Goal: Information Seeking & Learning: Check status

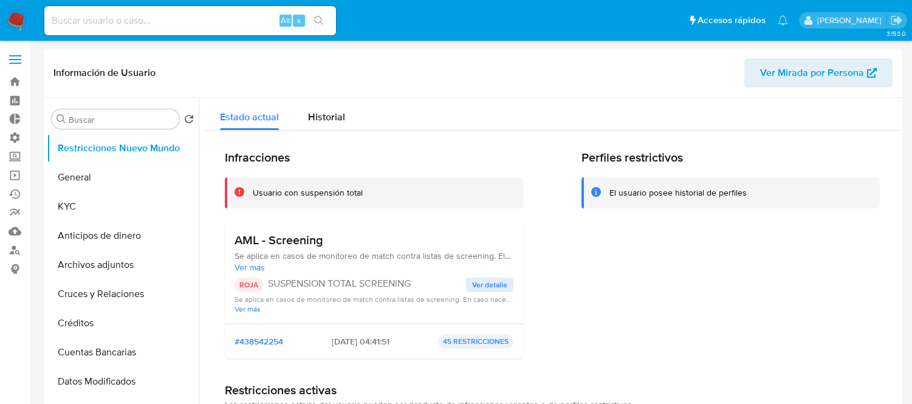
select select "10"
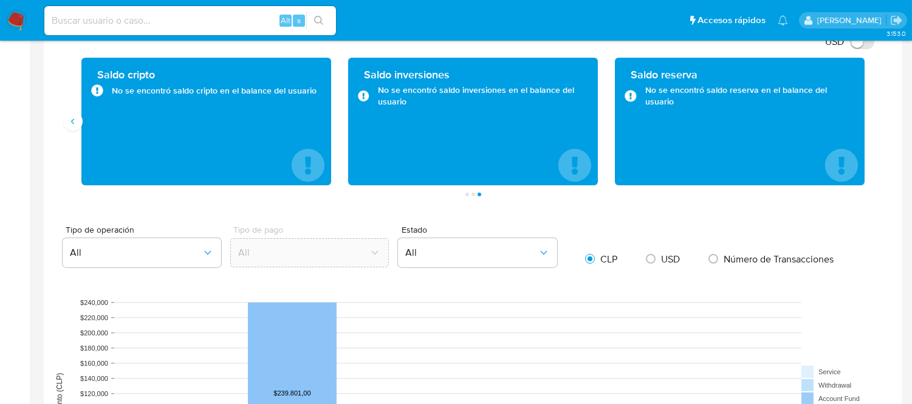
scroll to position [998, 0]
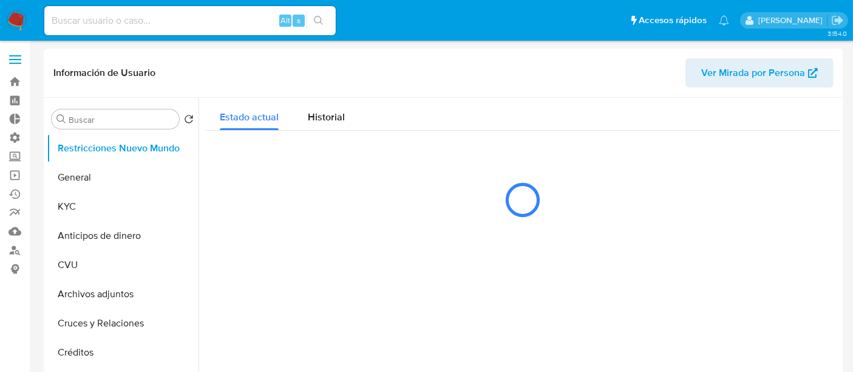
select select "10"
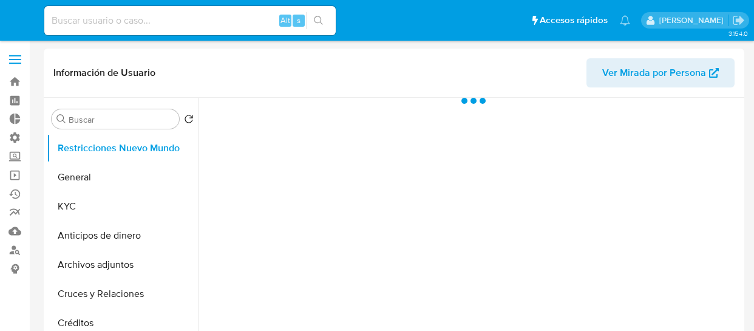
select select "10"
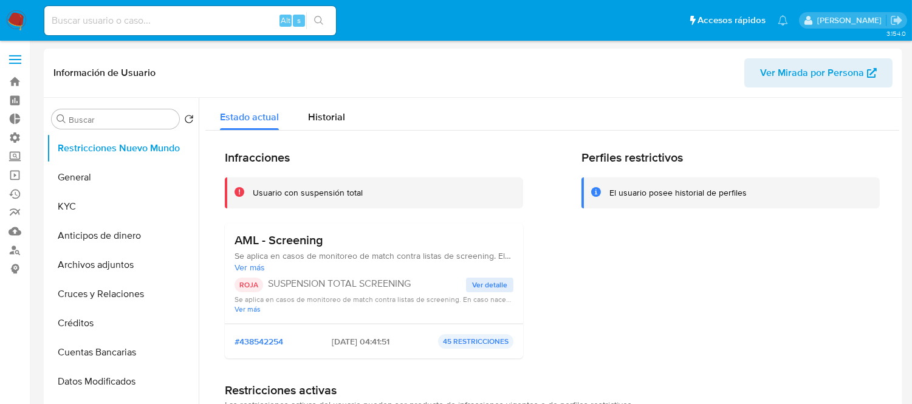
click at [86, 40] on nav "Pausado Ver notificaciones Alt s Accesos rápidos Presiona las siguientes teclas…" at bounding box center [456, 20] width 912 height 41
click at [85, 26] on input at bounding box center [189, 21] width 291 height 16
paste input "294571874"
type input "294571874"
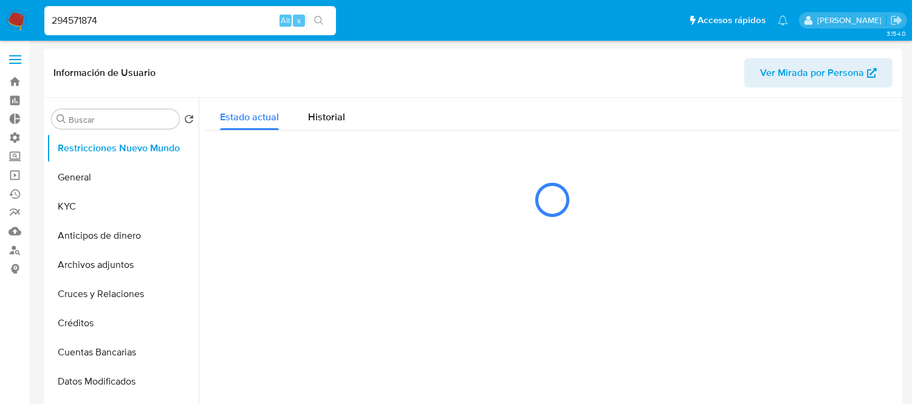
select select "10"
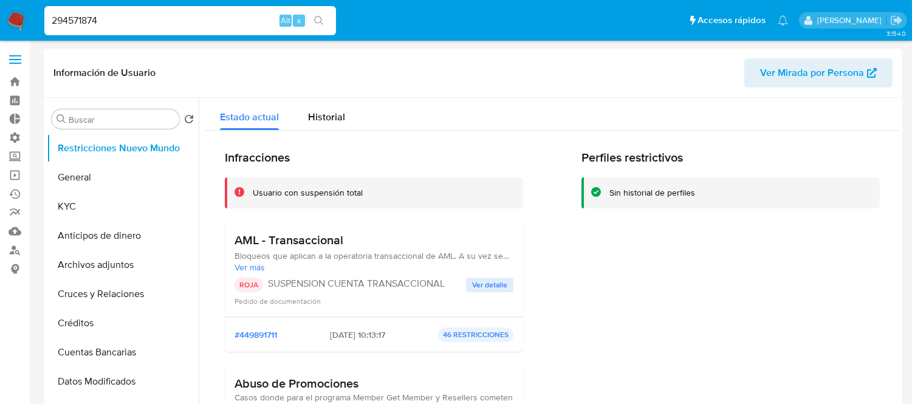
click at [492, 288] on span "Ver detalle" at bounding box center [489, 285] width 35 height 12
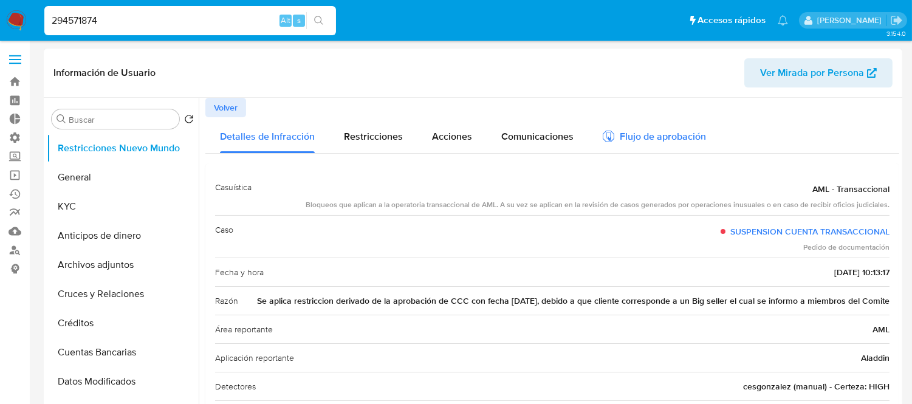
click at [666, 135] on div "Flujo de aprobación" at bounding box center [653, 138] width 103 height 13
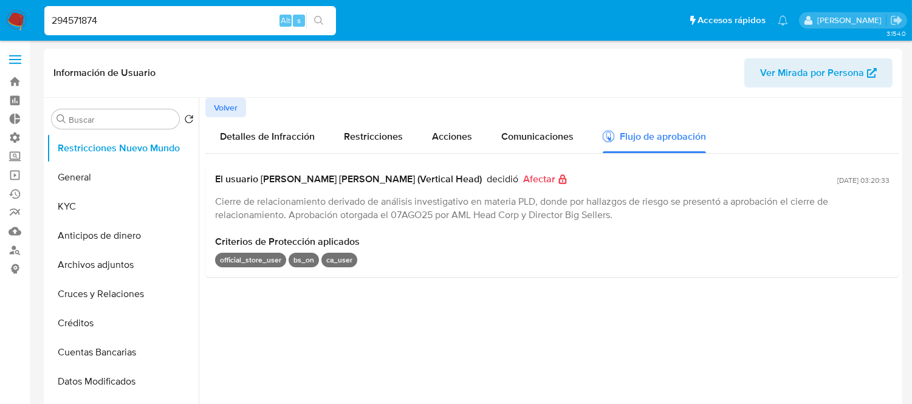
drag, startPoint x: 848, startPoint y: 183, endPoint x: 811, endPoint y: 183, distance: 36.4
click at [754, 183] on div "El usuario Daniela Rosa Lagunes (Vertical Head) decidió Afectar Cierre de relac…" at bounding box center [552, 197] width 674 height 48
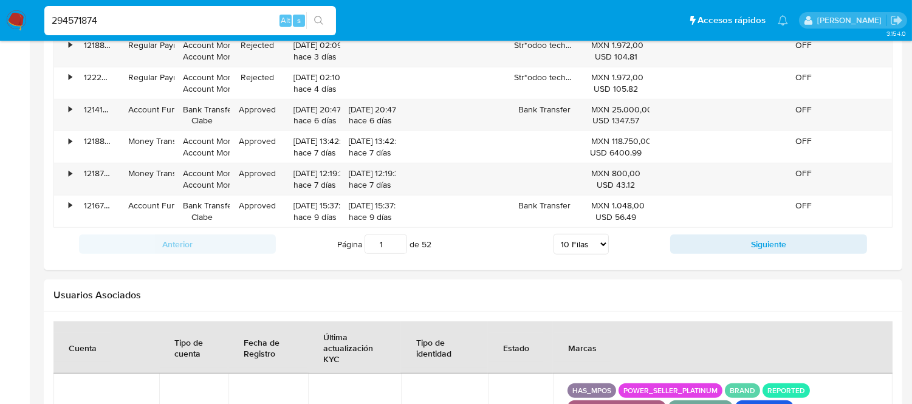
scroll to position [1552, 0]
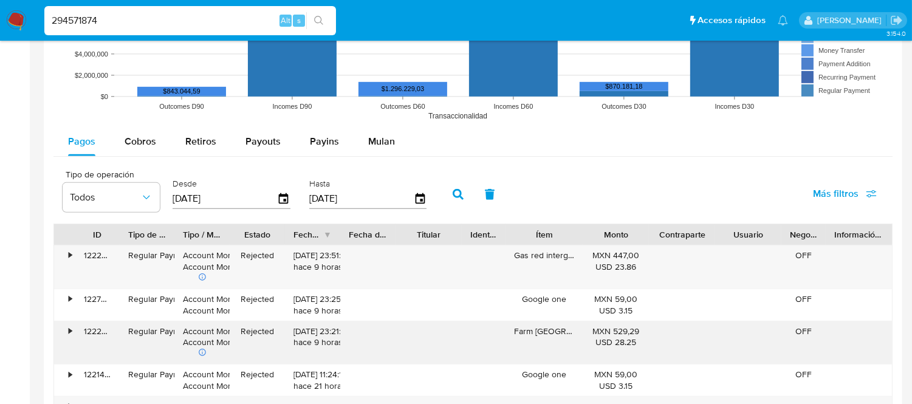
scroll to position [1012, 0]
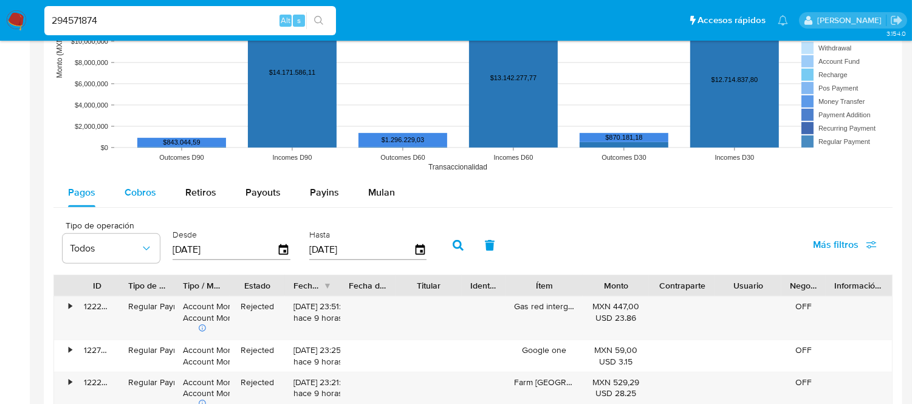
click at [138, 197] on span "Cobros" at bounding box center [140, 192] width 32 height 14
select select "10"
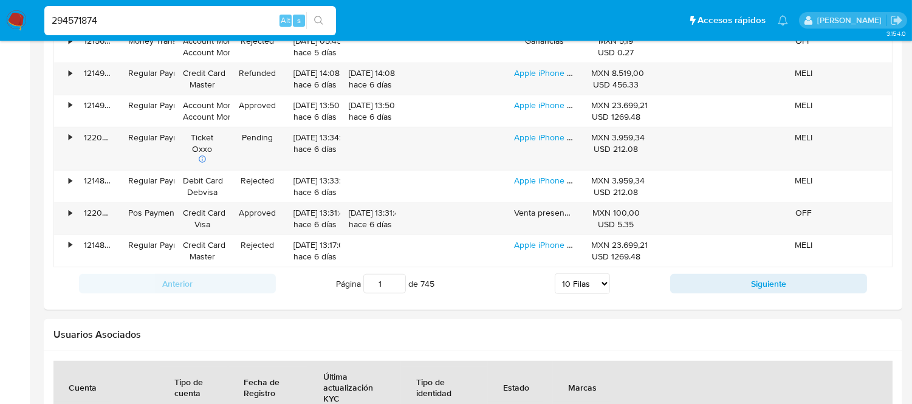
scroll to position [1349, 0]
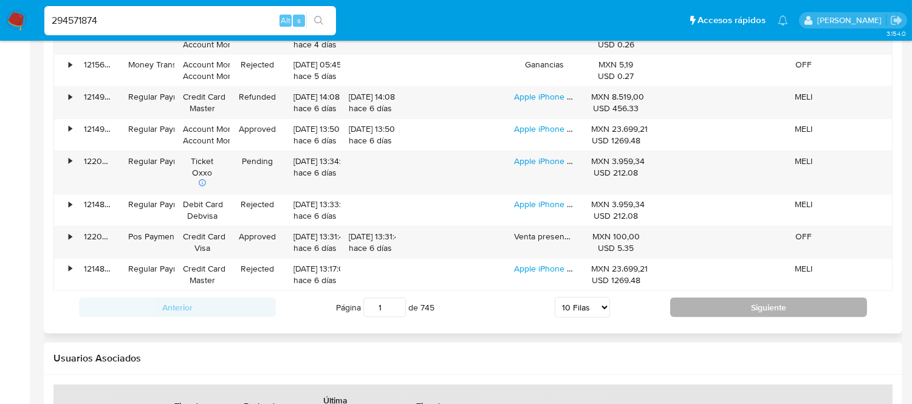
click at [749, 308] on button "Siguiente" at bounding box center [768, 307] width 197 height 19
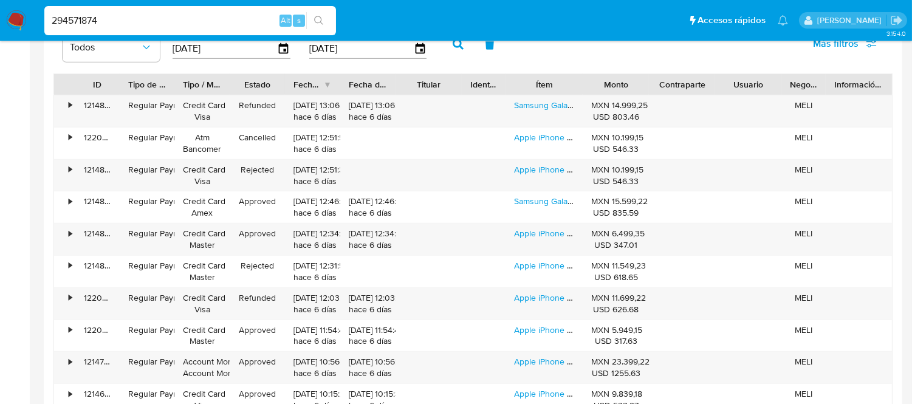
scroll to position [1215, 0]
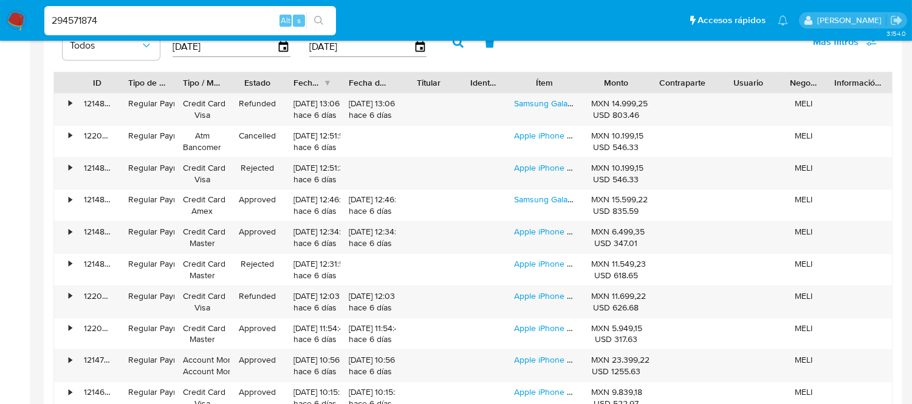
drag, startPoint x: 415, startPoint y: 83, endPoint x: 421, endPoint y: 86, distance: 6.6
click at [421, 86] on div "Titular" at bounding box center [428, 83] width 49 height 12
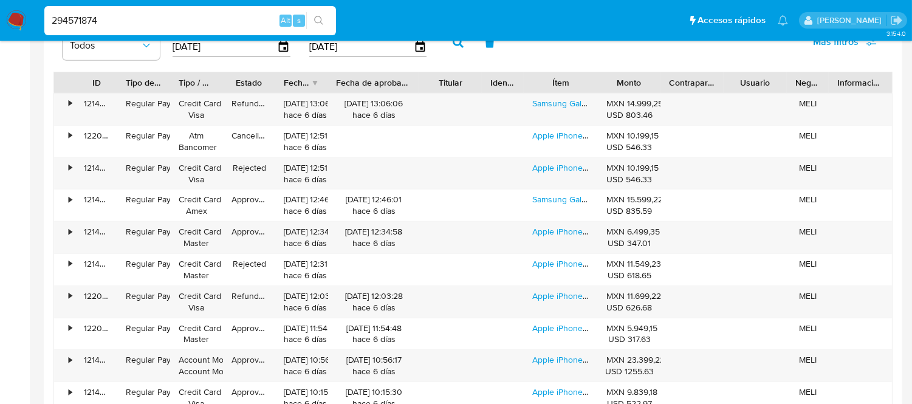
drag, startPoint x: 397, startPoint y: 86, endPoint x: 432, endPoint y: 88, distance: 35.3
click at [432, 88] on div "ID Tipo de operación Tipo / Método Estado Fecha de creación Fecha de aprobación…" at bounding box center [472, 82] width 837 height 21
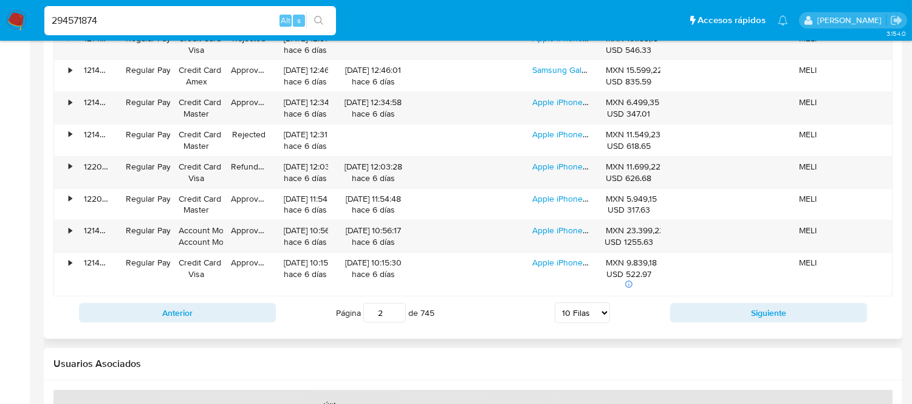
scroll to position [1349, 0]
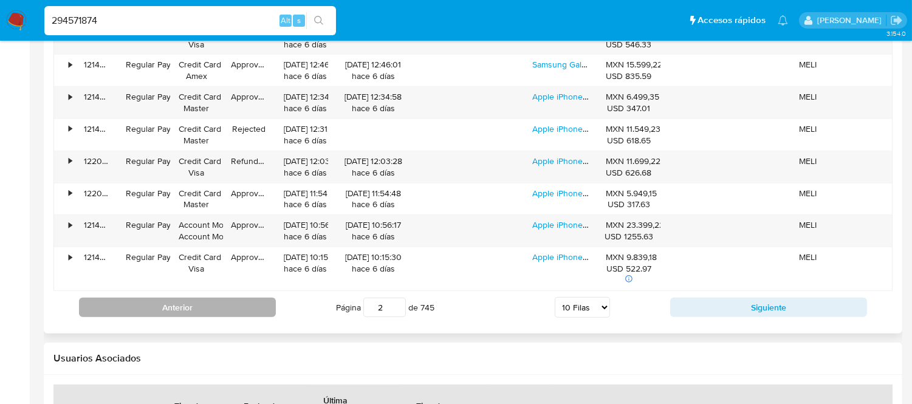
click at [214, 302] on button "Anterior" at bounding box center [177, 307] width 197 height 19
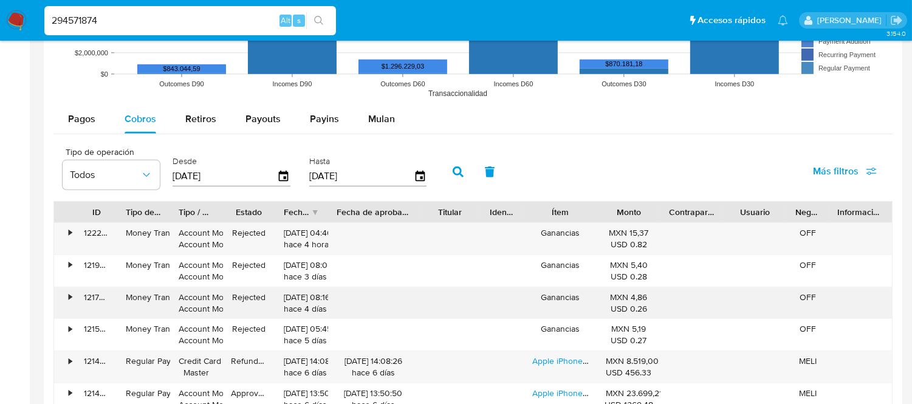
scroll to position [1079, 0]
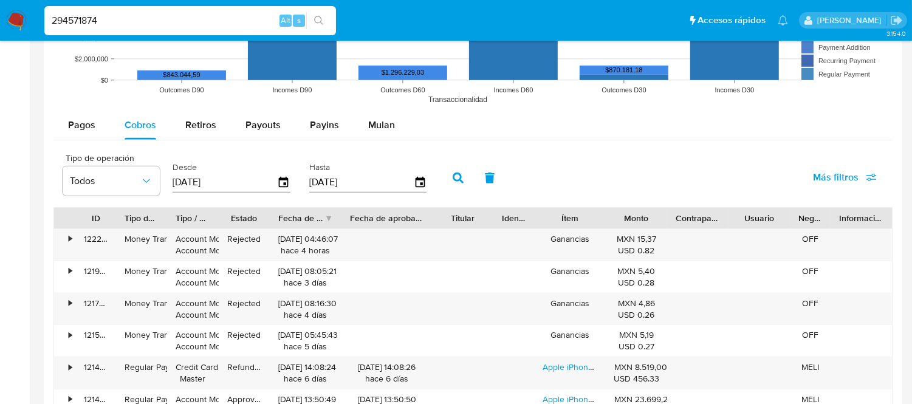
drag, startPoint x: 330, startPoint y: 223, endPoint x: 349, endPoint y: 217, distance: 19.2
click at [349, 217] on div at bounding box center [341, 218] width 22 height 21
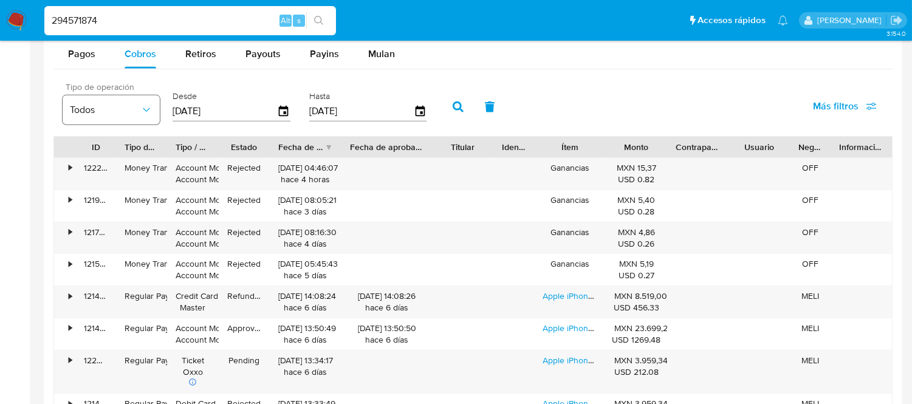
scroll to position [1147, 0]
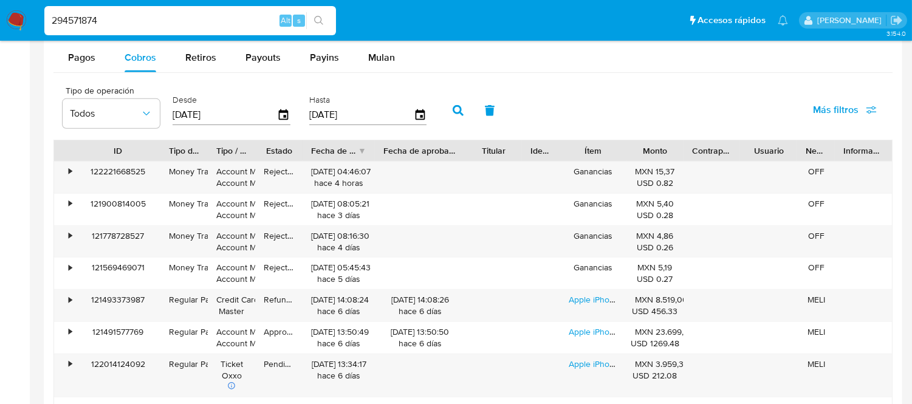
drag, startPoint x: 131, startPoint y: 157, endPoint x: 158, endPoint y: 160, distance: 27.5
click at [158, 160] on div at bounding box center [160, 150] width 22 height 21
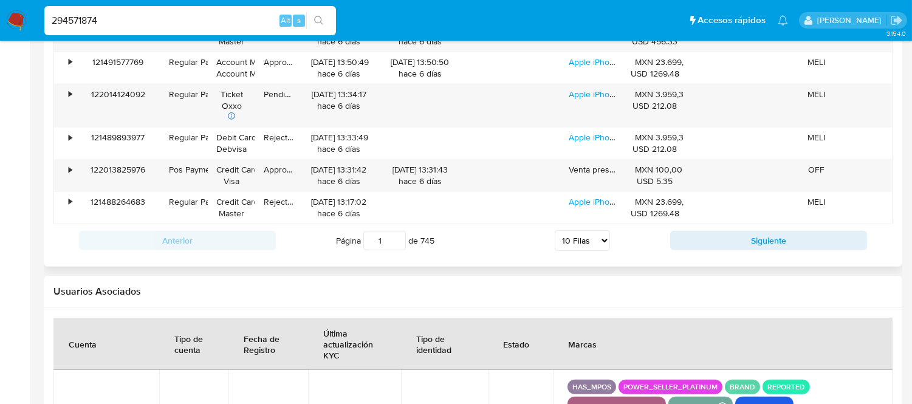
scroll to position [1417, 0]
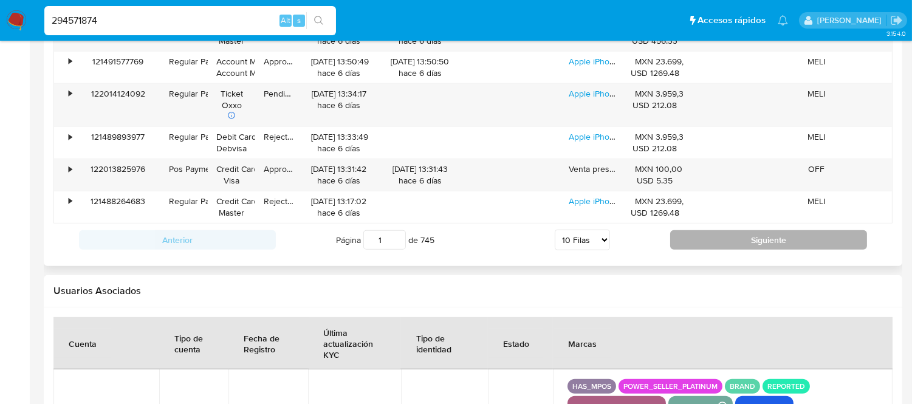
click at [712, 237] on button "Siguiente" at bounding box center [768, 239] width 197 height 19
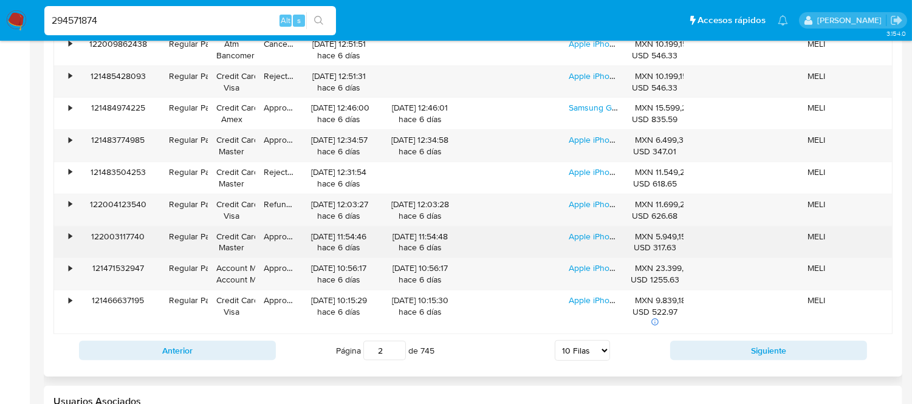
scroll to position [1282, 0]
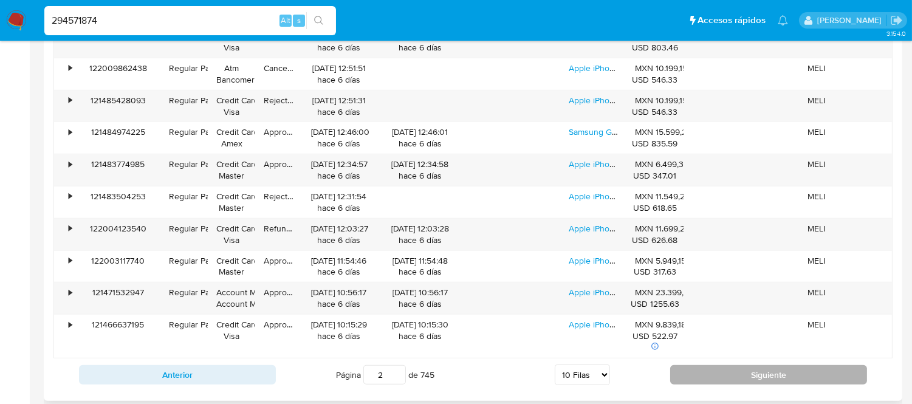
click at [706, 330] on button "Siguiente" at bounding box center [768, 374] width 197 height 19
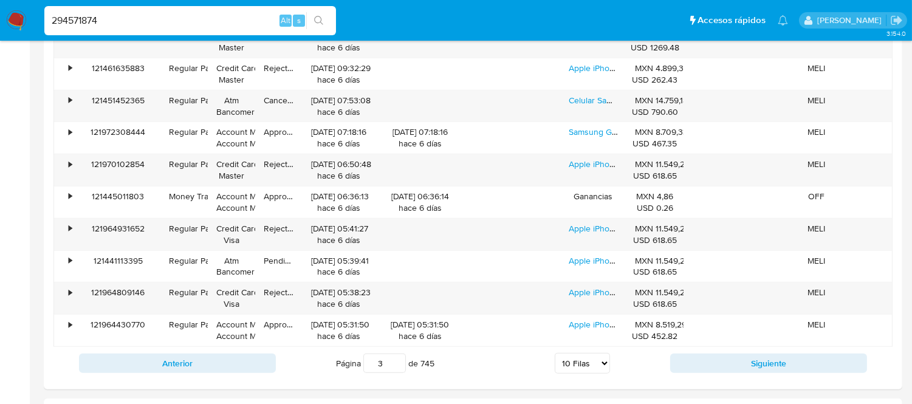
drag, startPoint x: 706, startPoint y: 375, endPoint x: 14, endPoint y: 329, distance: 693.8
click at [735, 330] on div "Anterior Página 3 de 745 5 Filas 10 Filas 20 Filas 25 Filas 50 Filas 100 Filas …" at bounding box center [472, 363] width 839 height 33
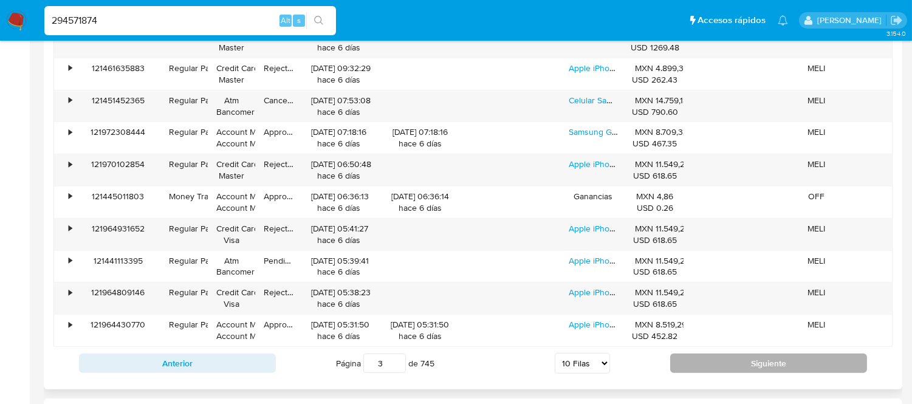
click at [729, 330] on button "Siguiente" at bounding box center [768, 362] width 197 height 19
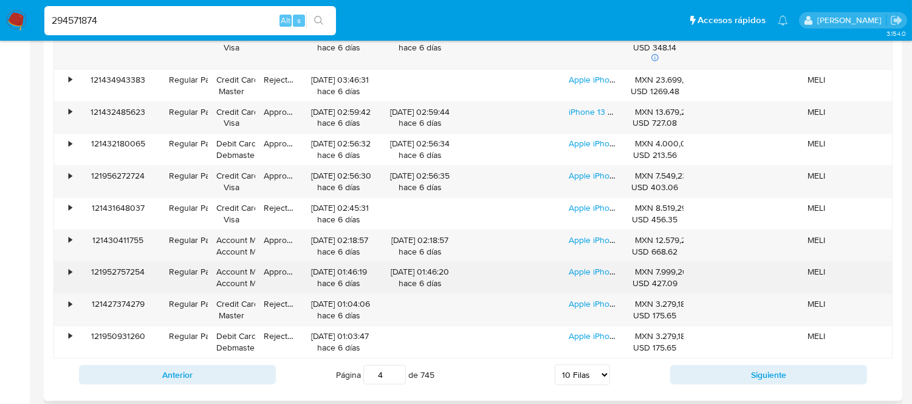
drag, startPoint x: 377, startPoint y: 270, endPoint x: 412, endPoint y: 280, distance: 36.0
click at [412, 280] on div "12/08/2025 01:46:20 hace 6 días" at bounding box center [420, 278] width 90 height 32
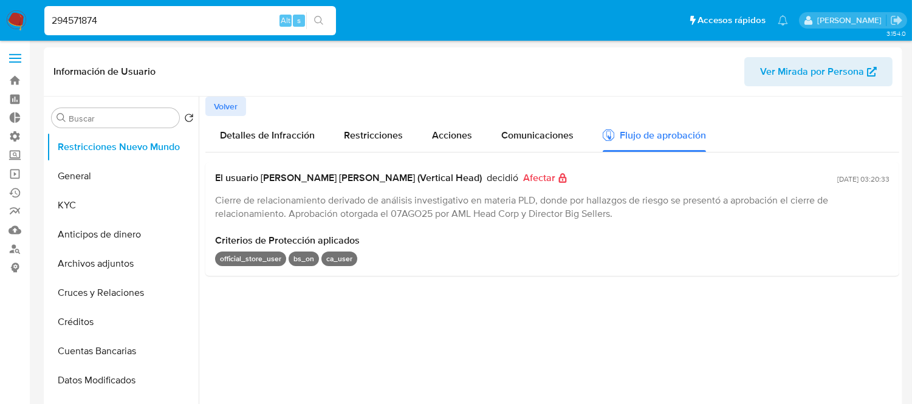
scroll to position [0, 0]
drag, startPoint x: 859, startPoint y: 185, endPoint x: 895, endPoint y: 180, distance: 35.6
click at [754, 180] on div at bounding box center [549, 253] width 700 height 311
click at [754, 242] on span "Criterios de Protección aplicados" at bounding box center [552, 242] width 674 height 12
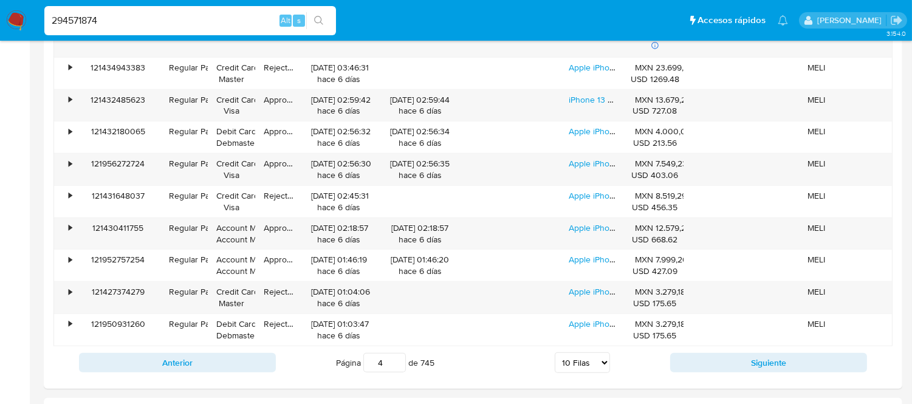
scroll to position [1317, 0]
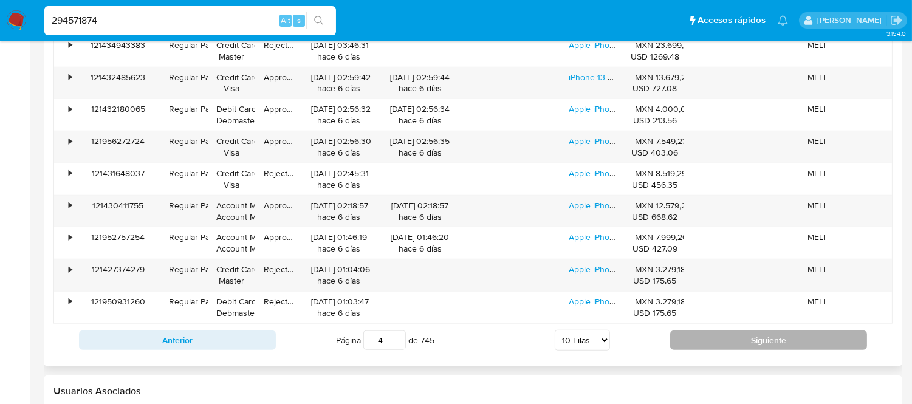
click at [701, 330] on button "Siguiente" at bounding box center [768, 339] width 197 height 19
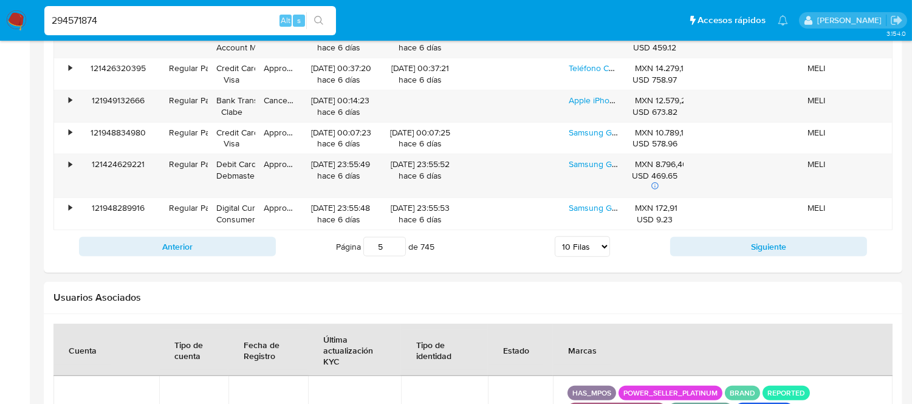
scroll to position [1452, 0]
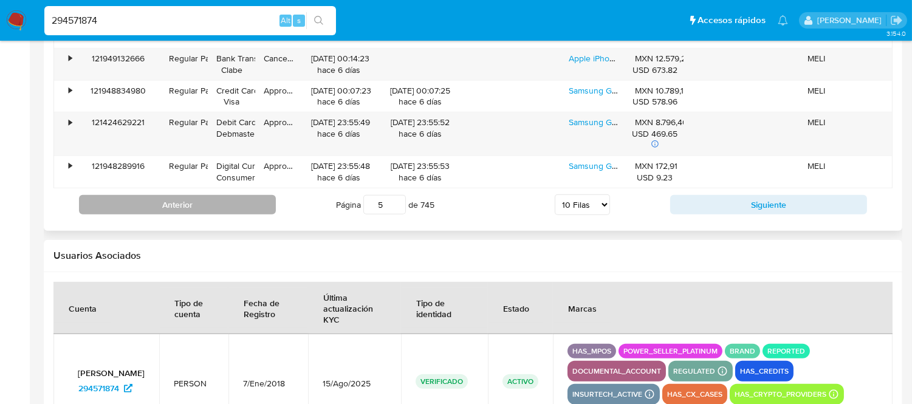
click at [115, 201] on button "Anterior" at bounding box center [177, 204] width 197 height 19
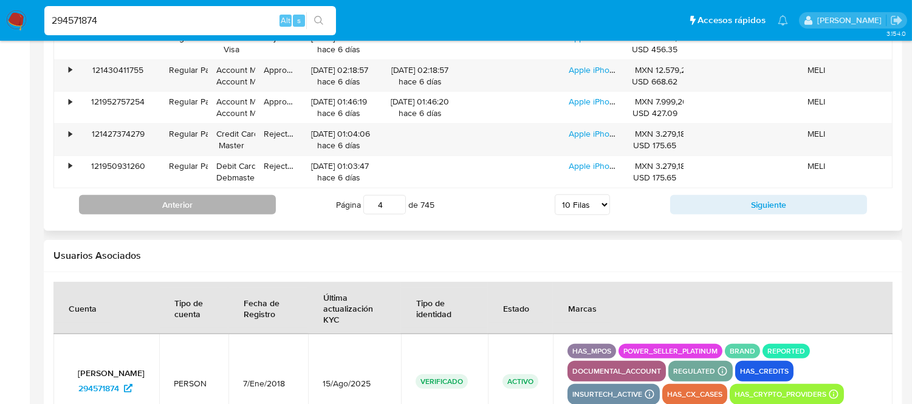
click at [118, 210] on button "Anterior" at bounding box center [177, 204] width 197 height 19
type input "3"
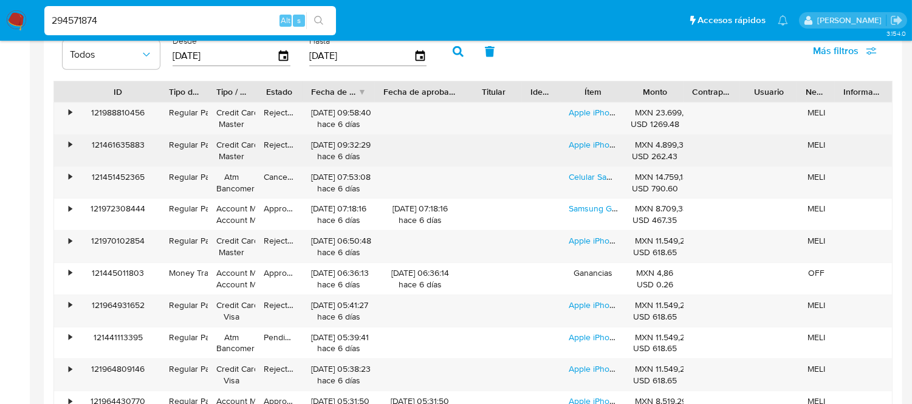
scroll to position [1182, 0]
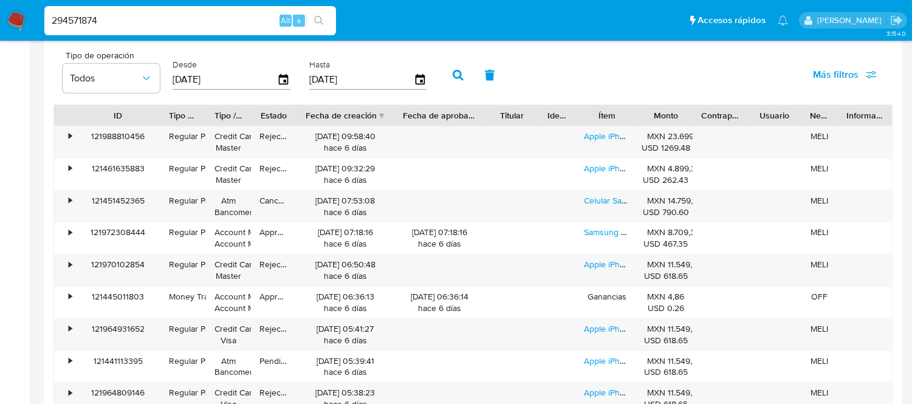
drag, startPoint x: 385, startPoint y: 111, endPoint x: 400, endPoint y: 98, distance: 19.8
click at [400, 98] on div "Tipo de operación Todos Desde 21/05/2025 Hasta 18/08/2025 Más filtros ID Tipo d…" at bounding box center [472, 262] width 839 height 436
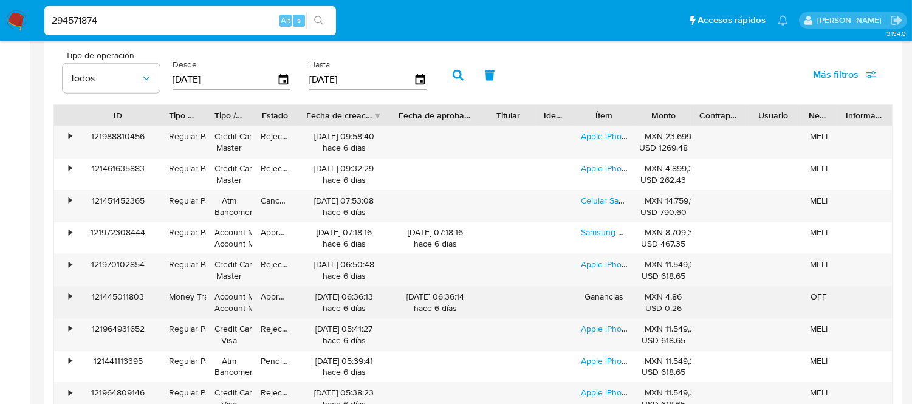
click at [144, 296] on div "121445011803" at bounding box center [117, 303] width 85 height 32
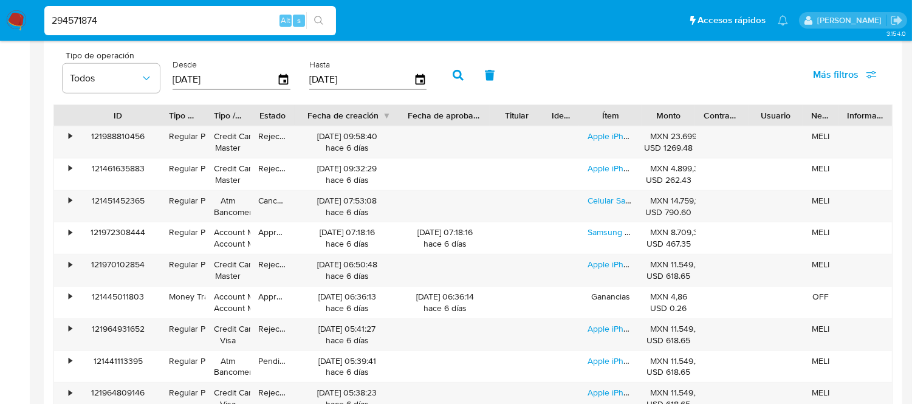
drag, startPoint x: 390, startPoint y: 120, endPoint x: 401, endPoint y: 116, distance: 11.5
click at [401, 116] on div at bounding box center [399, 115] width 22 height 21
click at [75, 29] on div "294571874 Alt s" at bounding box center [189, 20] width 291 height 29
click at [70, 22] on input "294571874" at bounding box center [189, 21] width 291 height 16
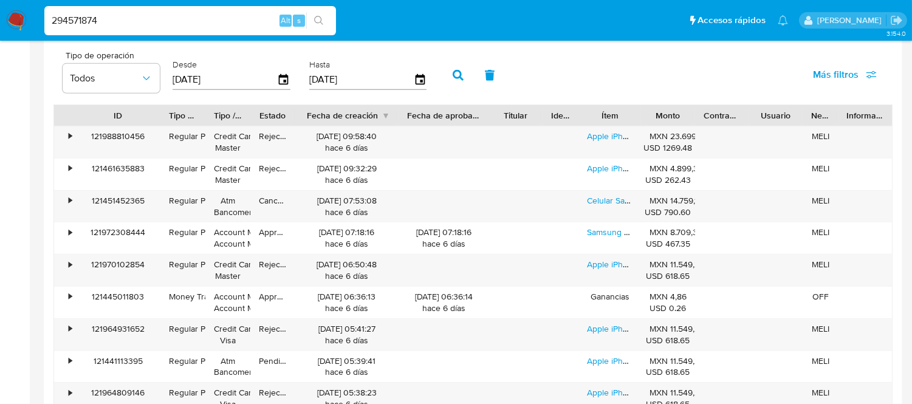
click at [70, 22] on input "294571874" at bounding box center [189, 21] width 291 height 16
click at [84, 19] on input "294571874" at bounding box center [189, 21] width 291 height 16
paste input "1849042076"
type input "1849042076"
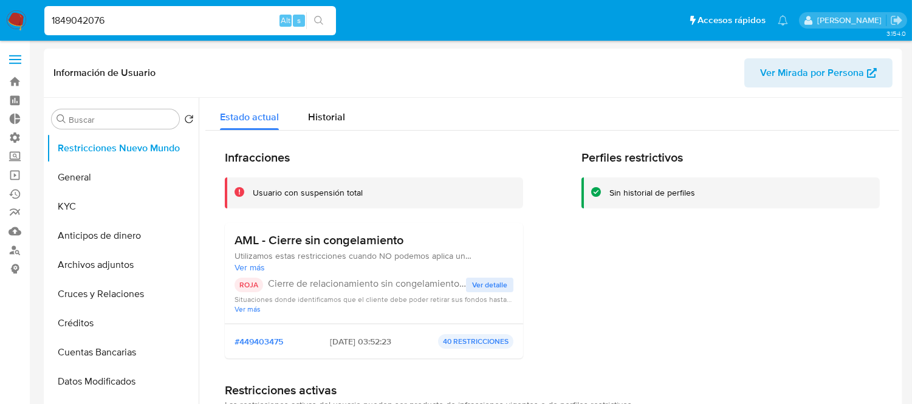
select select "10"
click at [479, 284] on span "Ver detalle" at bounding box center [489, 285] width 35 height 12
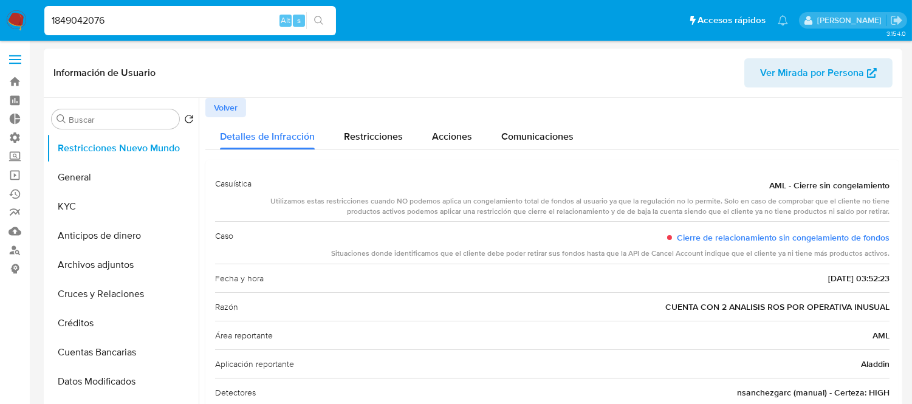
click at [227, 106] on span "Volver" at bounding box center [226, 107] width 24 height 17
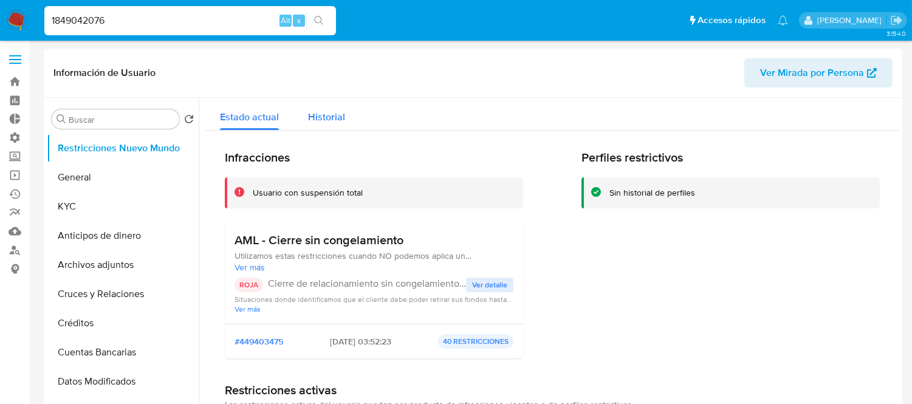
click at [319, 116] on span "Historial" at bounding box center [326, 117] width 37 height 14
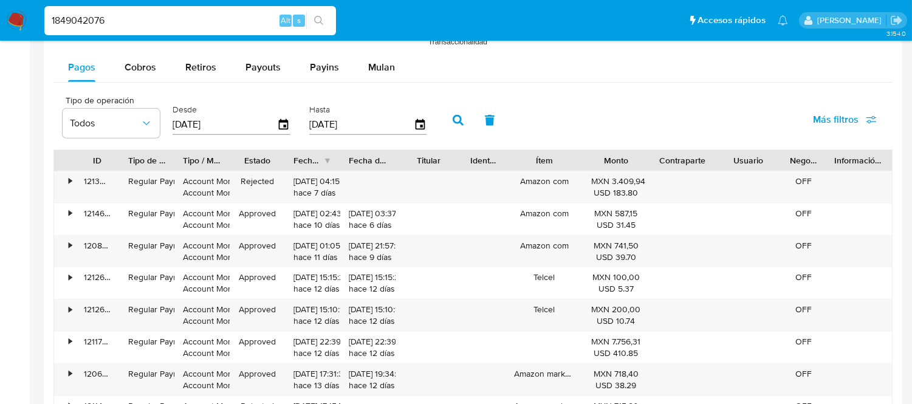
scroll to position [1147, 0]
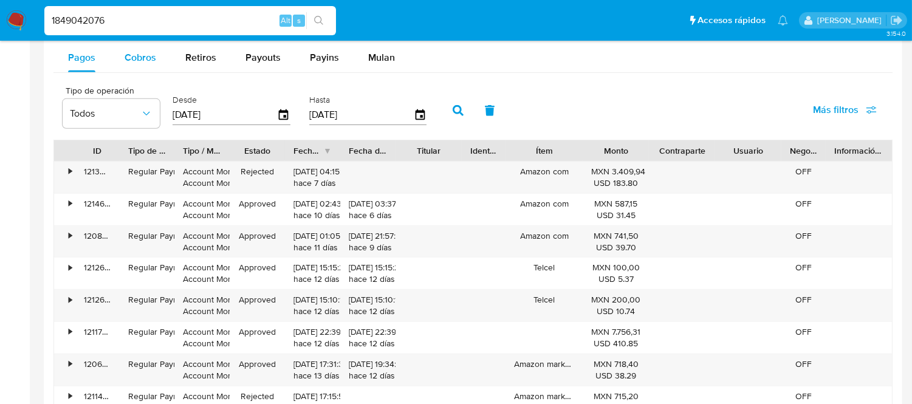
click at [132, 64] on span "Cobros" at bounding box center [140, 57] width 32 height 14
select select "10"
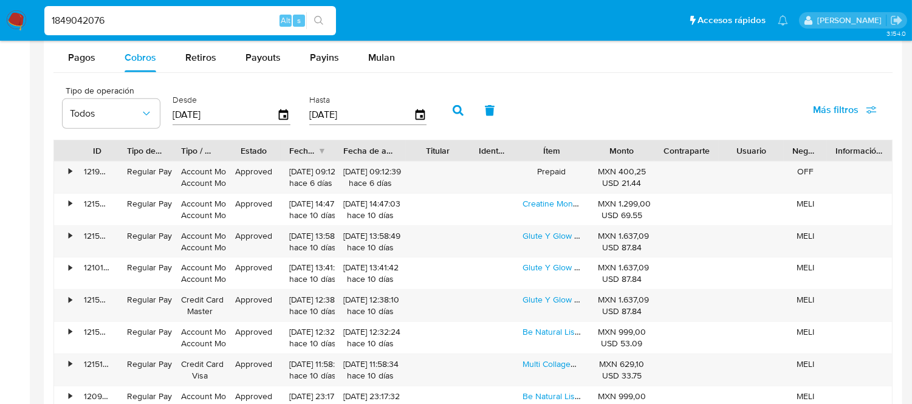
drag, startPoint x: 399, startPoint y: 156, endPoint x: 412, endPoint y: 155, distance: 12.8
click at [414, 155] on div at bounding box center [406, 150] width 22 height 21
drag, startPoint x: 417, startPoint y: 145, endPoint x: 427, endPoint y: 149, distance: 10.6
click at [427, 149] on div "Titular" at bounding box center [438, 151] width 48 height 12
drag, startPoint x: 416, startPoint y: 149, endPoint x: 430, endPoint y: 153, distance: 14.4
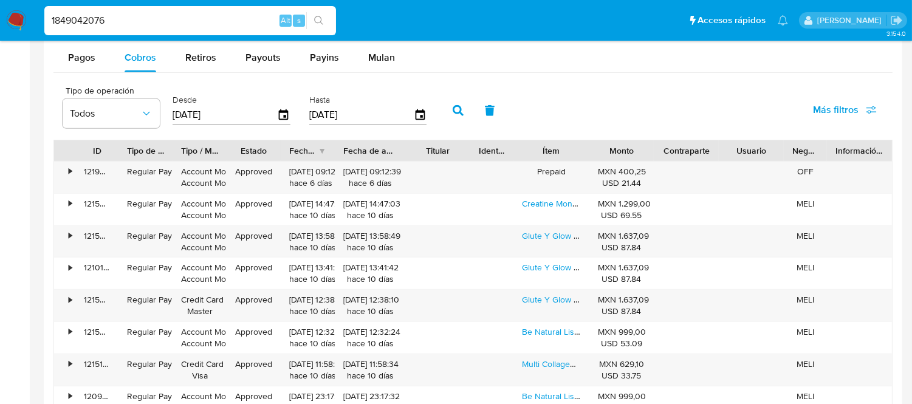
click at [430, 153] on div "Titular" at bounding box center [438, 151] width 48 height 12
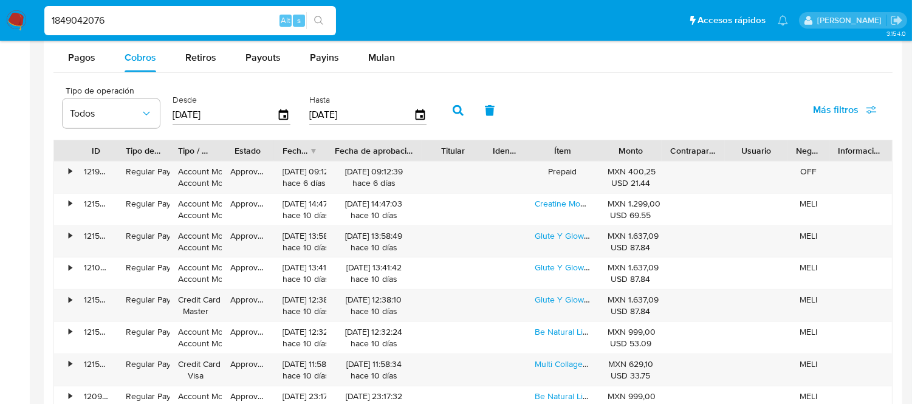
drag, startPoint x: 411, startPoint y: 154, endPoint x: 435, endPoint y: 156, distance: 25.0
click at [435, 156] on div "ID Tipo de operación Tipo / Método Estado Fecha de creación Fecha de aprobación…" at bounding box center [472, 150] width 837 height 21
click at [69, 174] on div "•" at bounding box center [70, 172] width 3 height 12
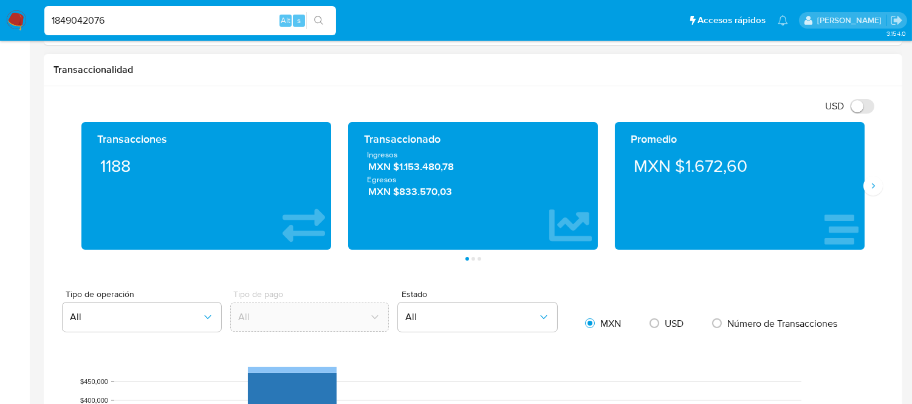
scroll to position [607, 0]
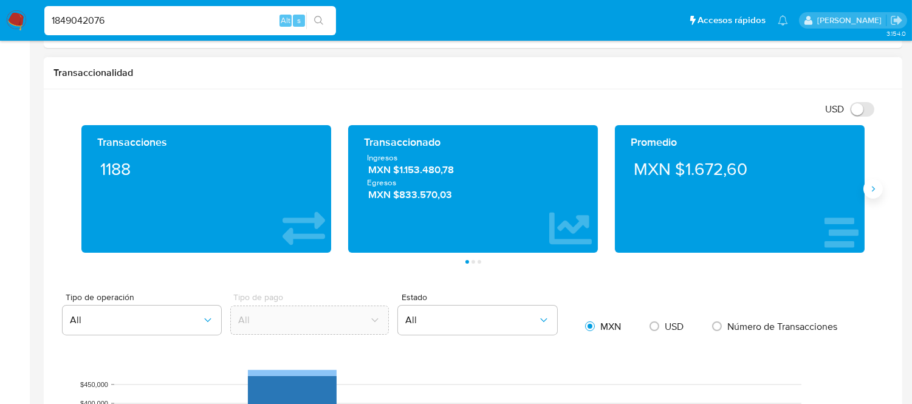
click at [754, 188] on icon "Siguiente" at bounding box center [873, 189] width 10 height 10
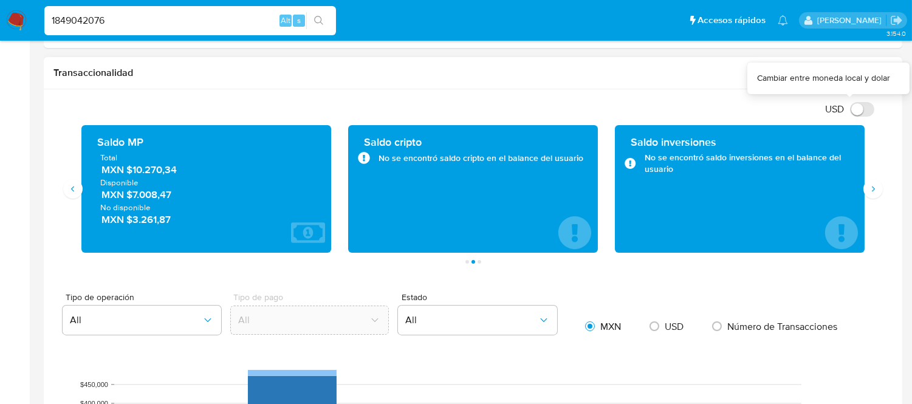
click at [754, 106] on input "USD" at bounding box center [862, 109] width 24 height 15
checkbox input "false"
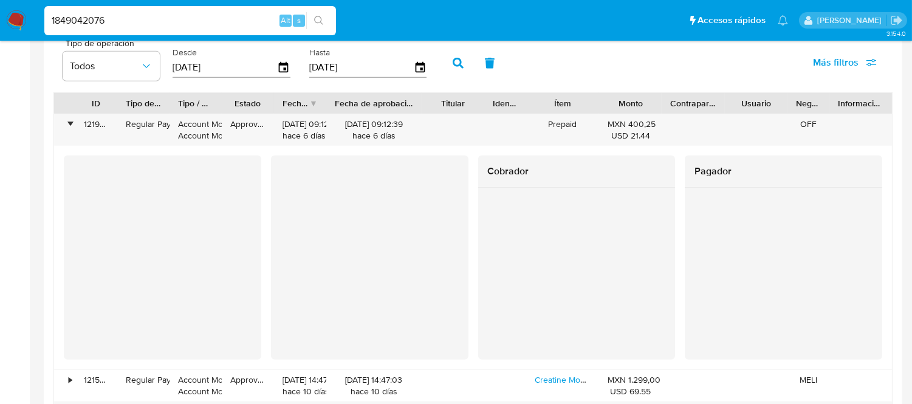
scroll to position [1215, 0]
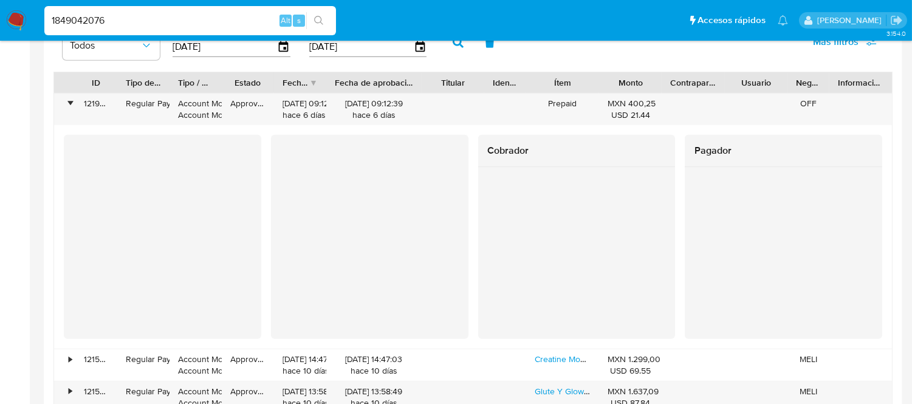
click at [157, 25] on input "1849042076" at bounding box center [189, 21] width 291 height 16
paste input "269549859"
type input "1269549859"
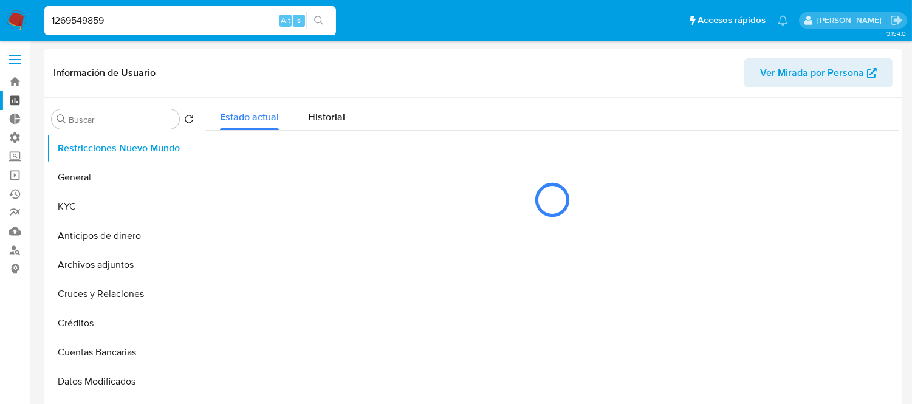
select select "10"
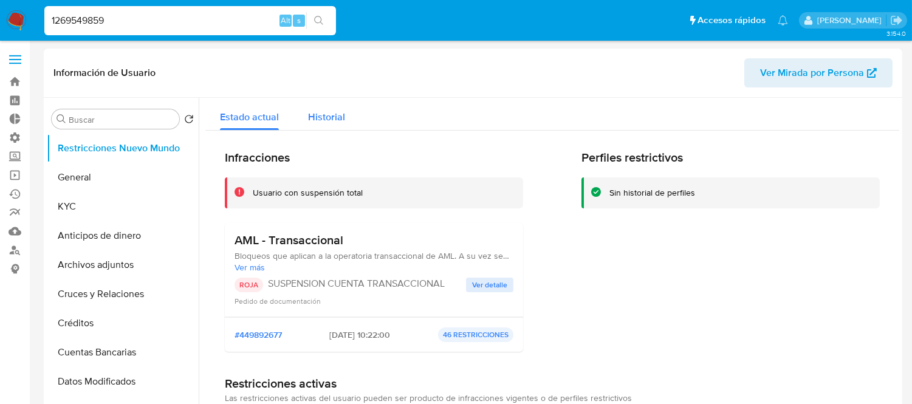
click at [314, 119] on span "Historial" at bounding box center [326, 117] width 37 height 14
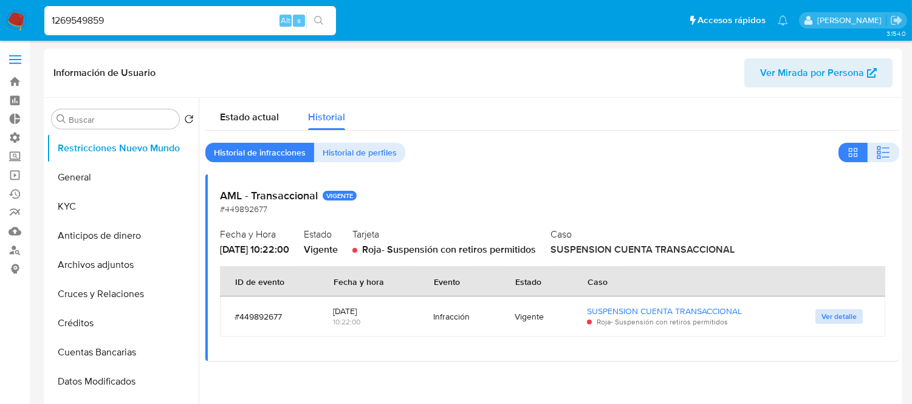
click at [754, 316] on span "Ver detalle" at bounding box center [838, 316] width 35 height 12
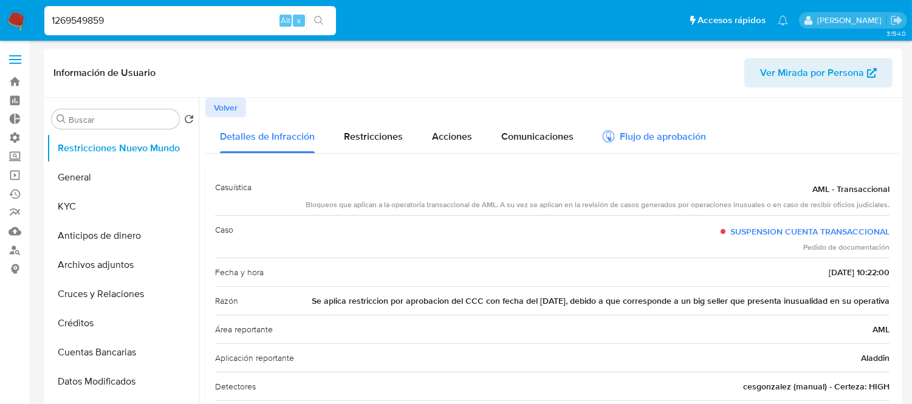
click at [644, 128] on div "Flujo de aprobación" at bounding box center [653, 135] width 103 height 36
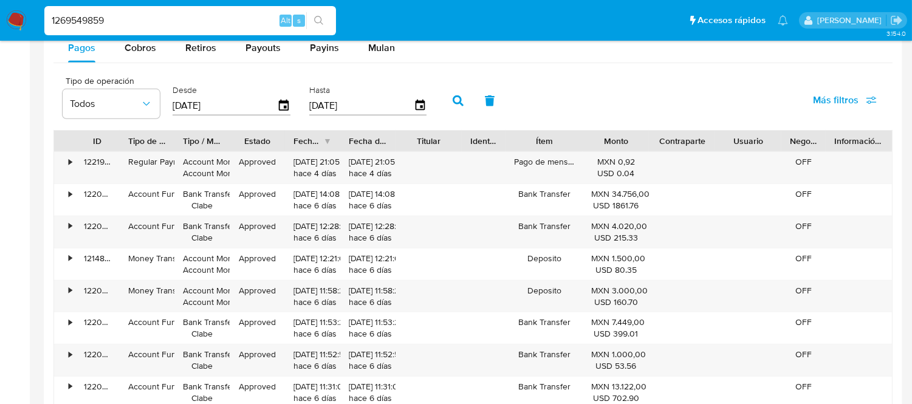
scroll to position [1079, 0]
